Goal: Information Seeking & Learning: Compare options

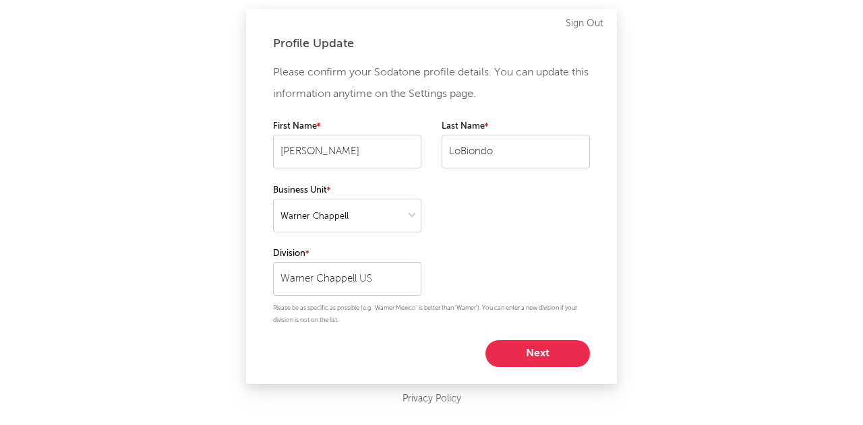
select select "warner_chappell"
click at [537, 355] on button "Next" at bounding box center [537, 353] width 104 height 27
select select "other"
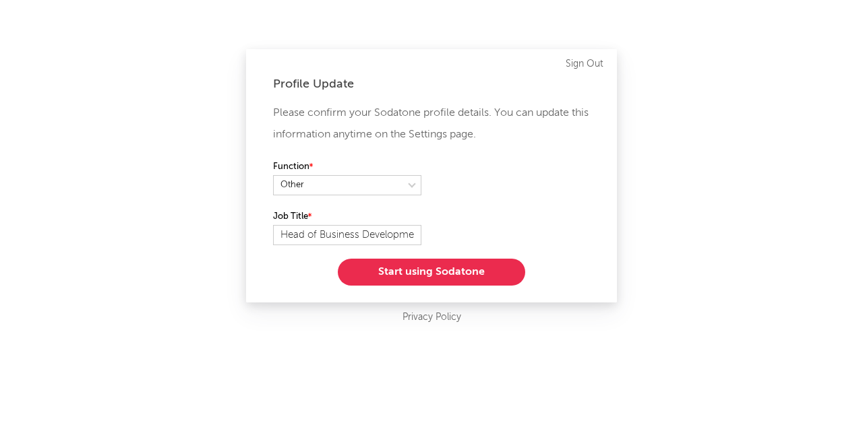
click at [460, 277] on button "Start using Sodatone" at bounding box center [431, 272] width 187 height 27
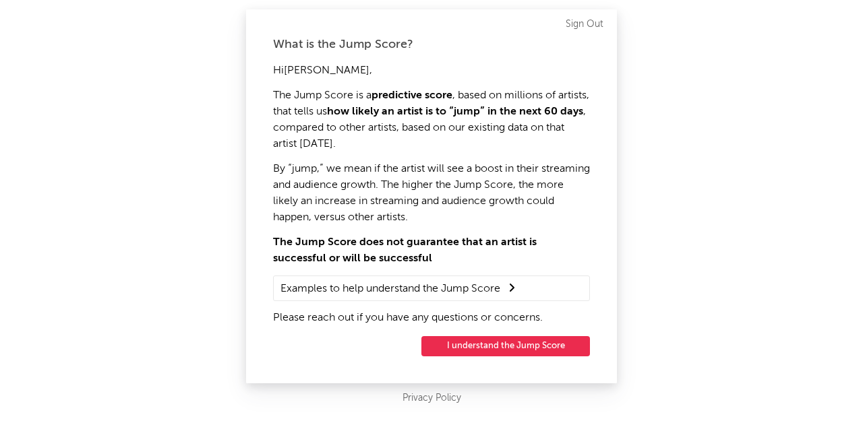
click at [504, 349] on button "I understand the Jump Score" at bounding box center [505, 346] width 169 height 20
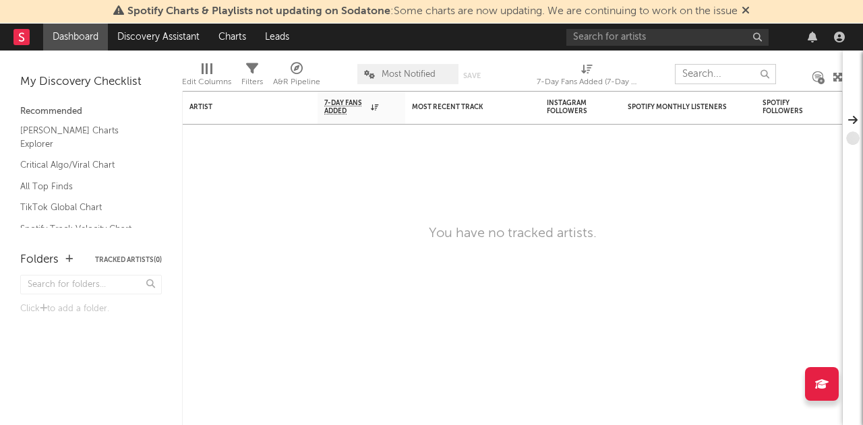
click at [691, 69] on input "text" at bounding box center [725, 74] width 101 height 20
click at [671, 38] on input "text" at bounding box center [667, 37] width 202 height 17
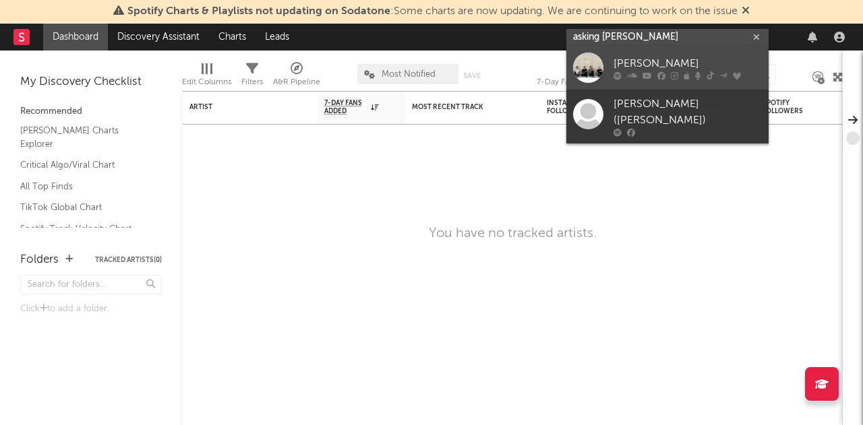
type input "asking [PERSON_NAME]"
click at [578, 67] on div at bounding box center [588, 68] width 30 height 30
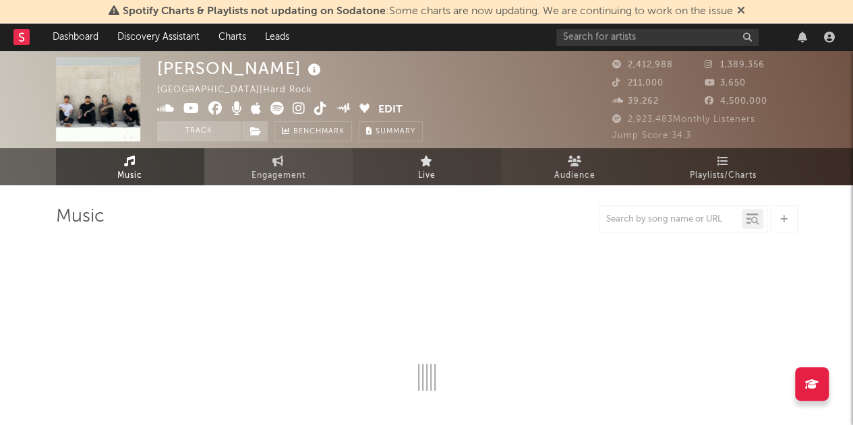
scroll to position [100, 0]
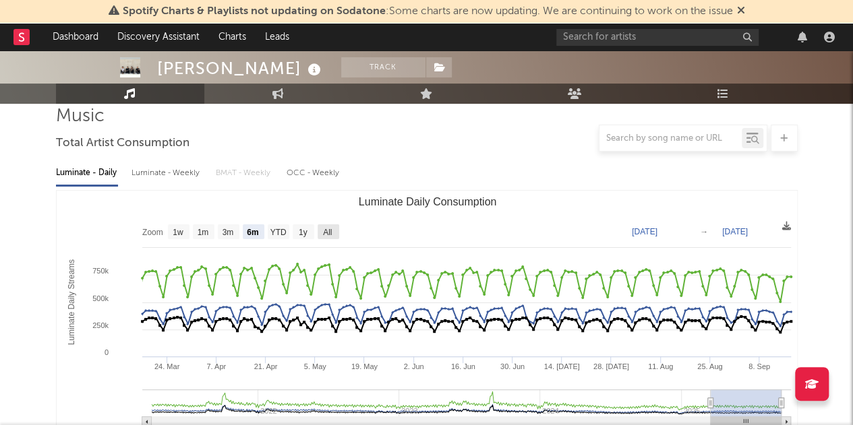
click at [325, 230] on text "All" at bounding box center [327, 232] width 9 height 9
select select "All"
type input "[DATE]"
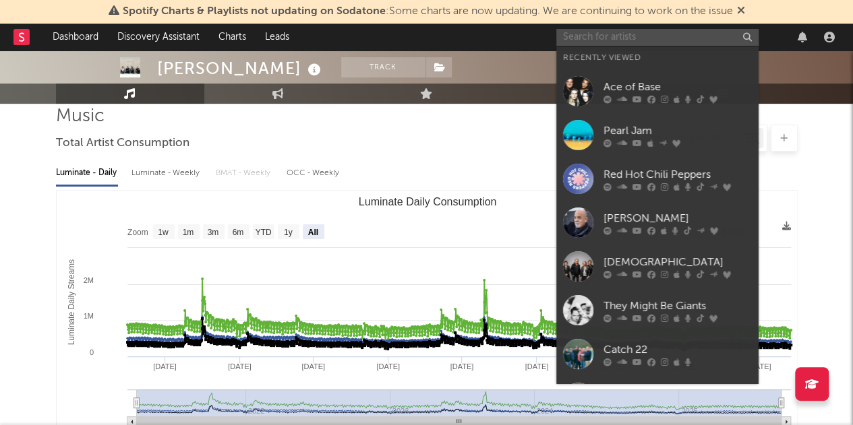
click at [625, 38] on input "text" at bounding box center [657, 37] width 202 height 17
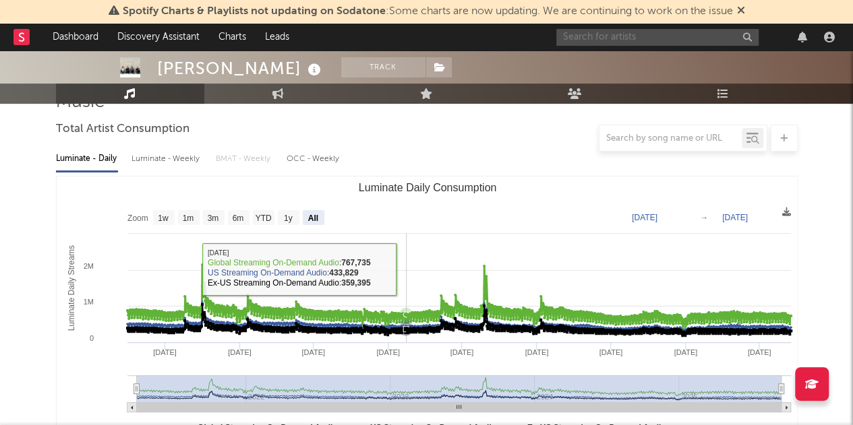
scroll to position [107, 0]
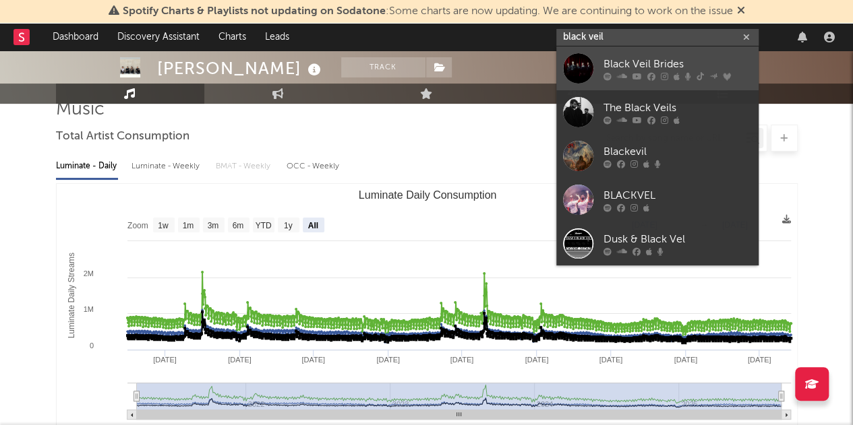
type input "black veil"
click at [574, 69] on div at bounding box center [578, 68] width 30 height 30
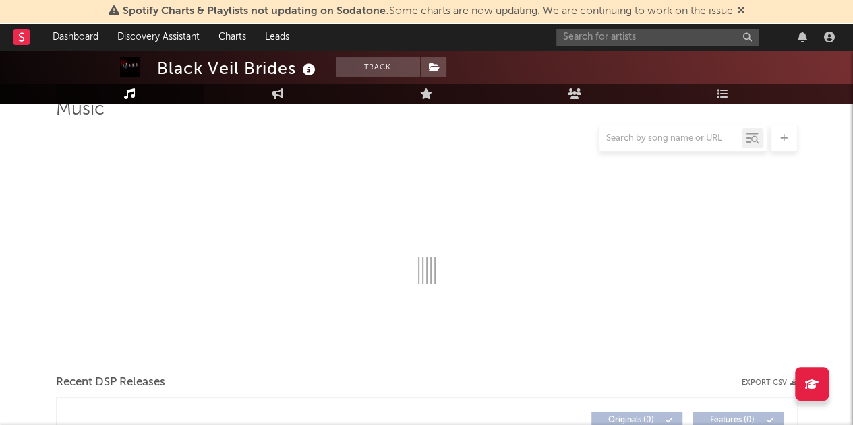
scroll to position [122, 0]
